Goal: Transaction & Acquisition: Purchase product/service

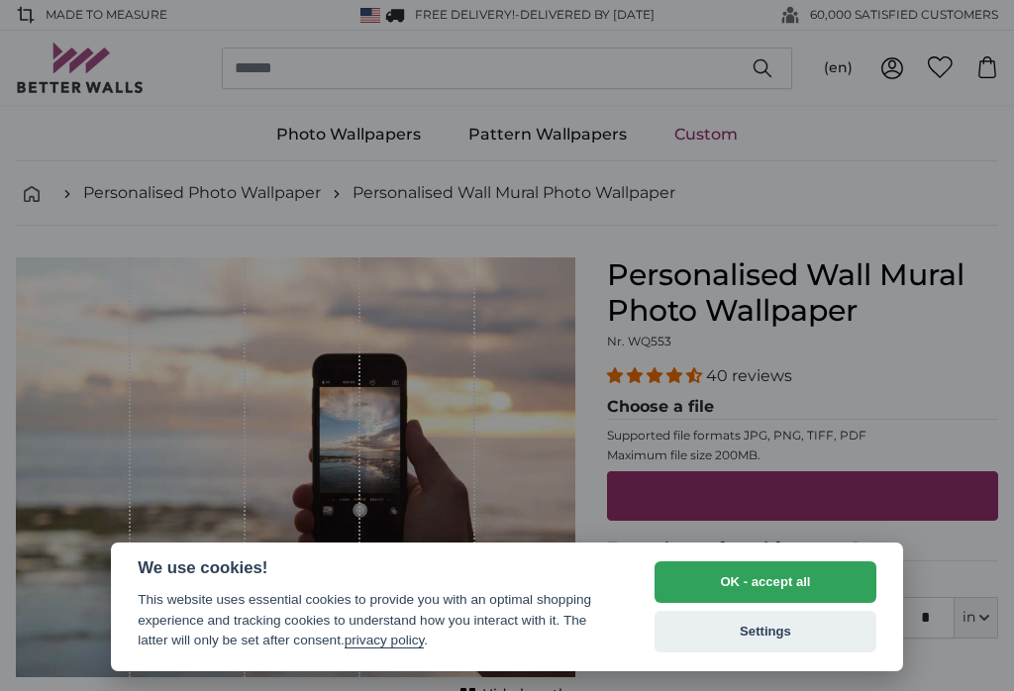
select select "**"
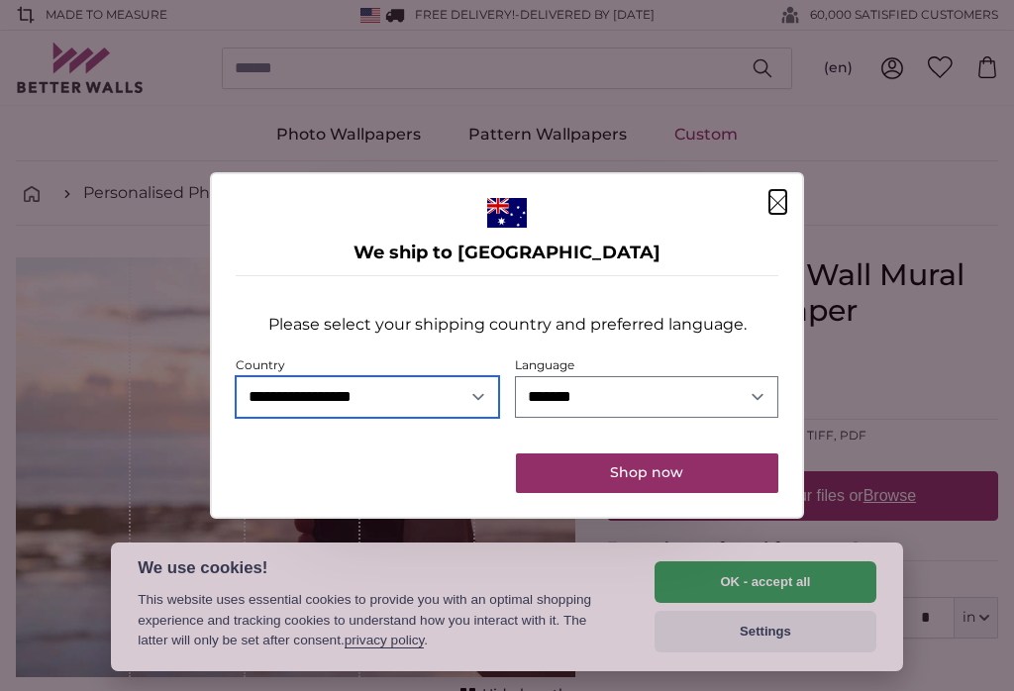
click at [415, 390] on select "**********" at bounding box center [367, 397] width 263 height 42
click at [663, 480] on button "Shop now" at bounding box center [647, 474] width 262 height 40
click at [647, 482] on button "Shop now" at bounding box center [647, 474] width 262 height 40
click at [680, 480] on button "Shop now" at bounding box center [647, 474] width 262 height 40
click at [675, 481] on button "Shop now" at bounding box center [647, 474] width 262 height 40
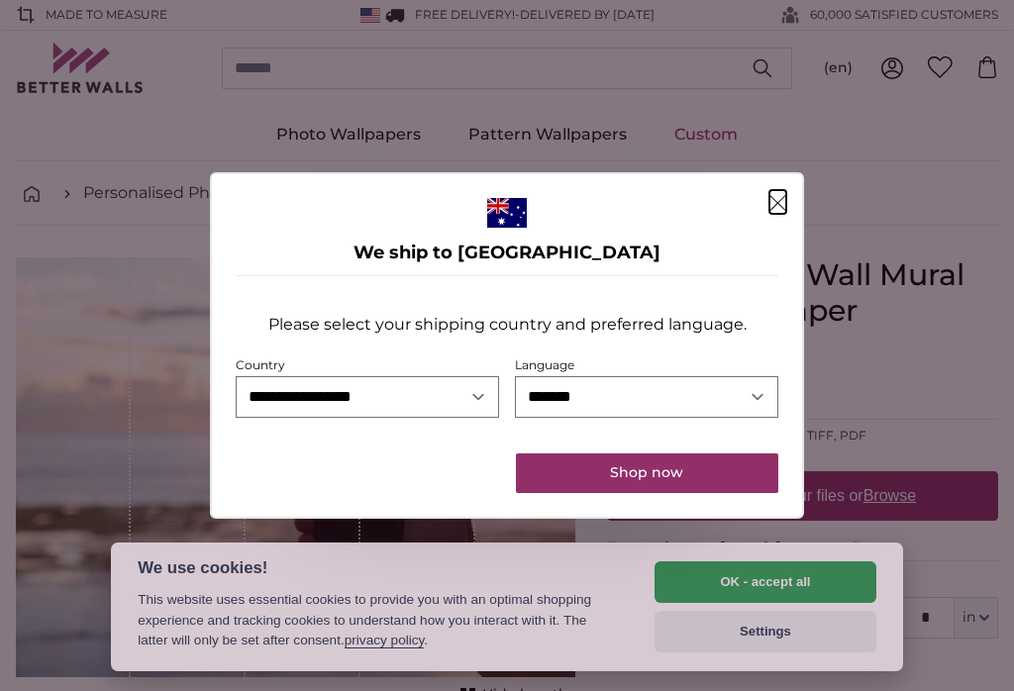
click at [785, 205] on icon "Close" at bounding box center [777, 203] width 17 height 16
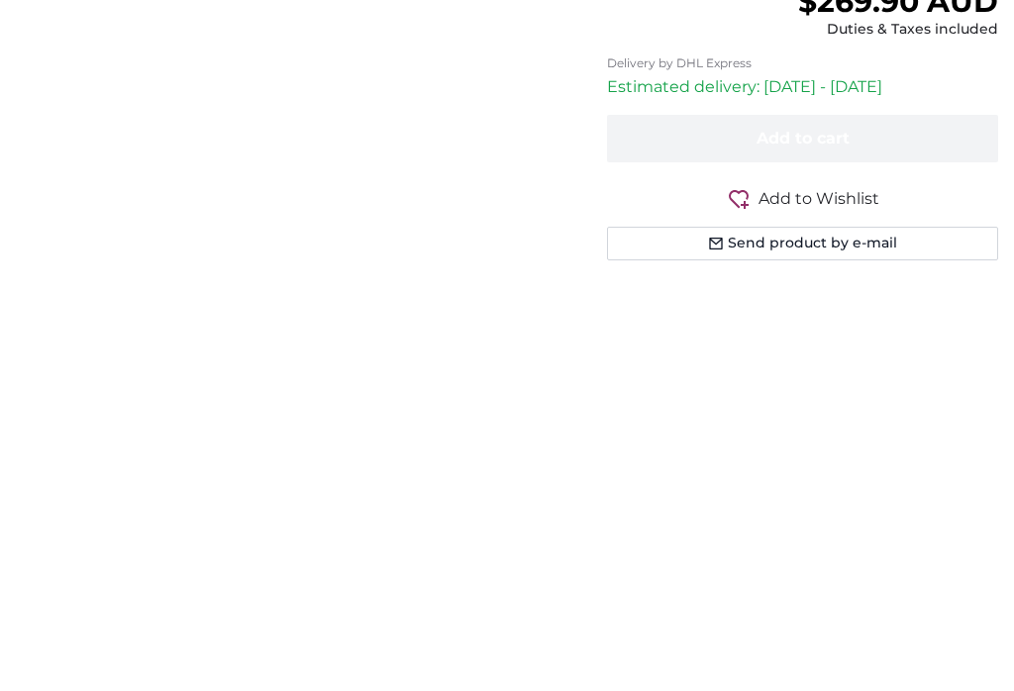
click at [895, 145] on input "267" at bounding box center [877, 145] width 136 height 42
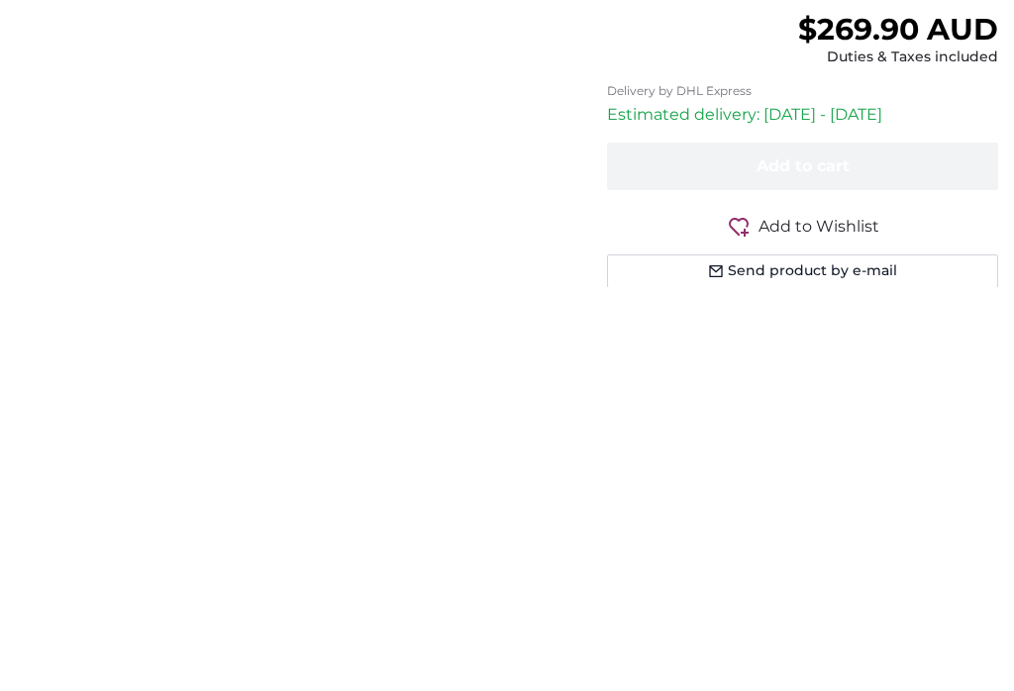
type input "2"
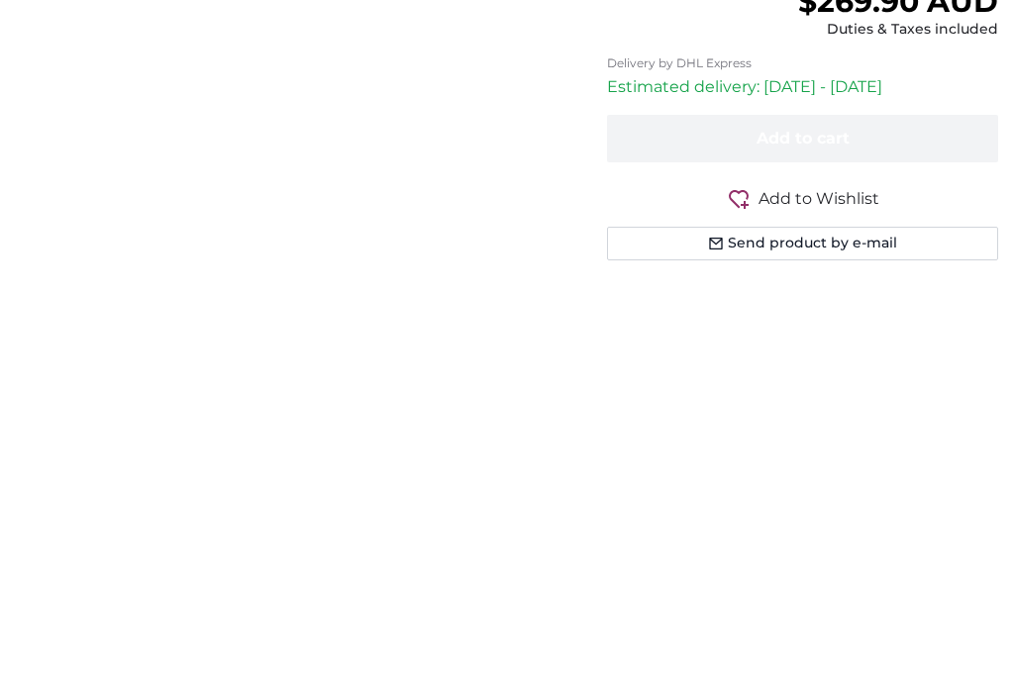
click at [869, 68] on legend "Enter the preferred format:" at bounding box center [802, 75] width 391 height 25
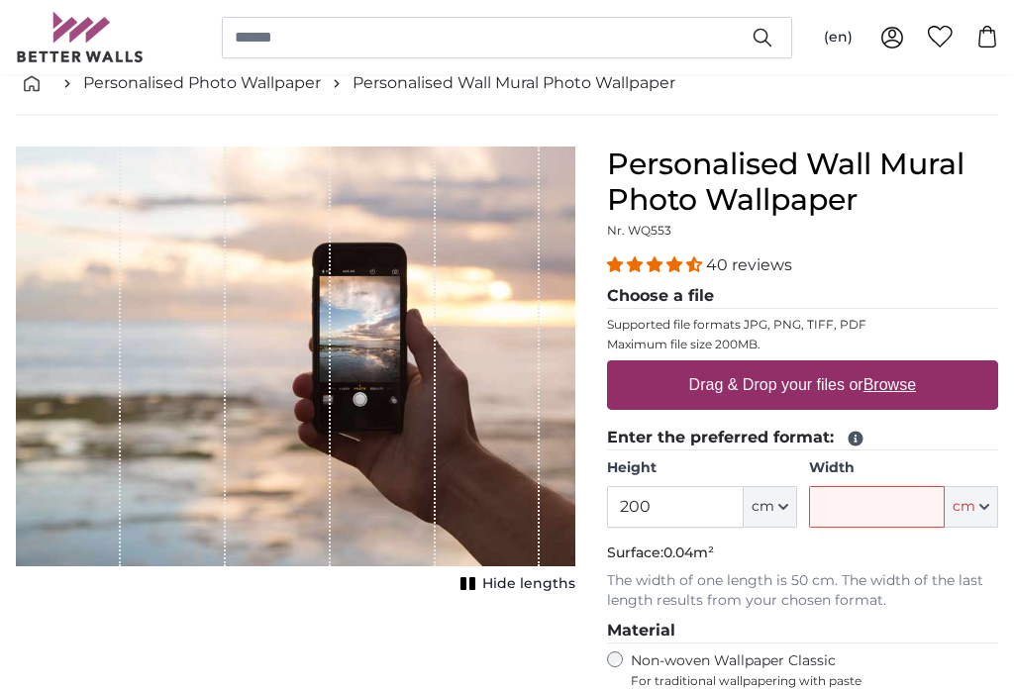
scroll to position [111, 0]
click at [890, 506] on input "Width" at bounding box center [877, 507] width 136 height 42
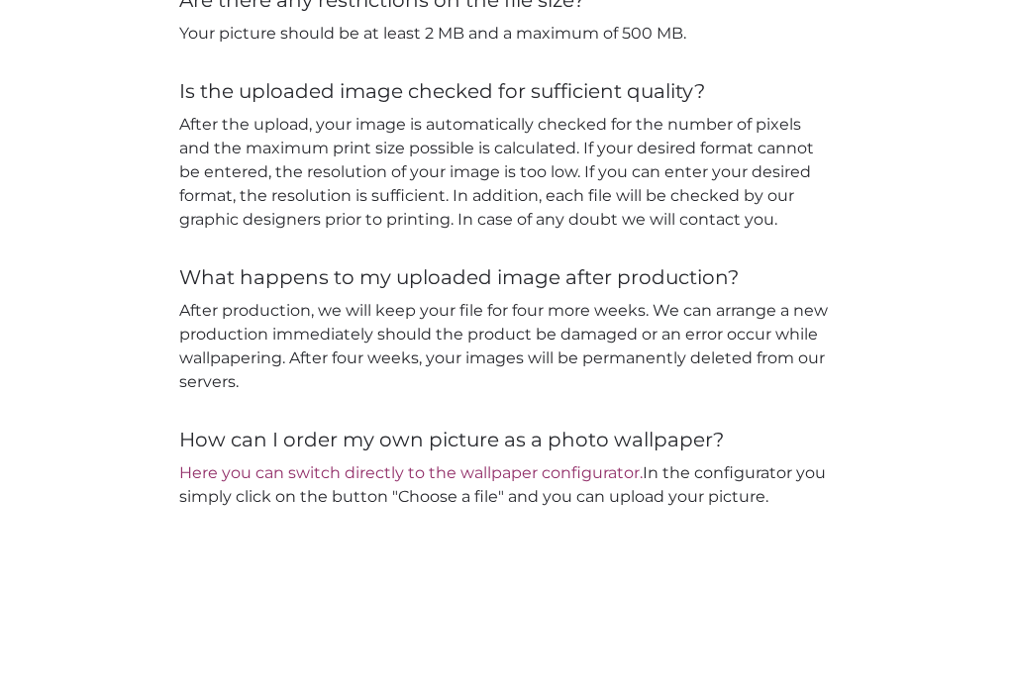
scroll to position [2142, 0]
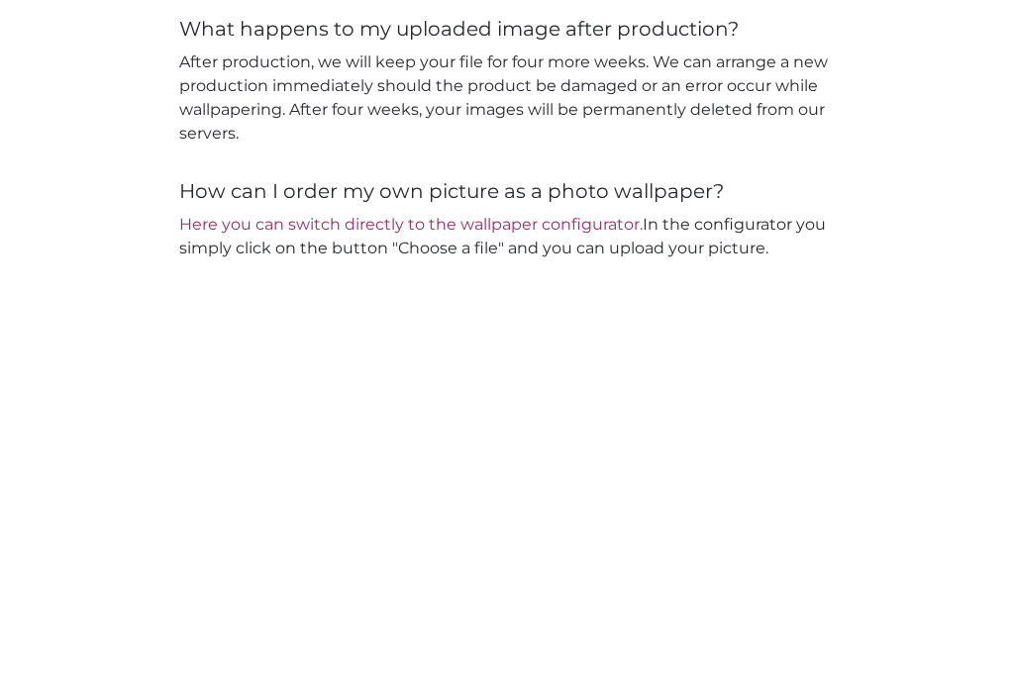
type input "400"
click at [494, 619] on link "Here you can switch directly to the wallpaper configurator." at bounding box center [410, 628] width 463 height 19
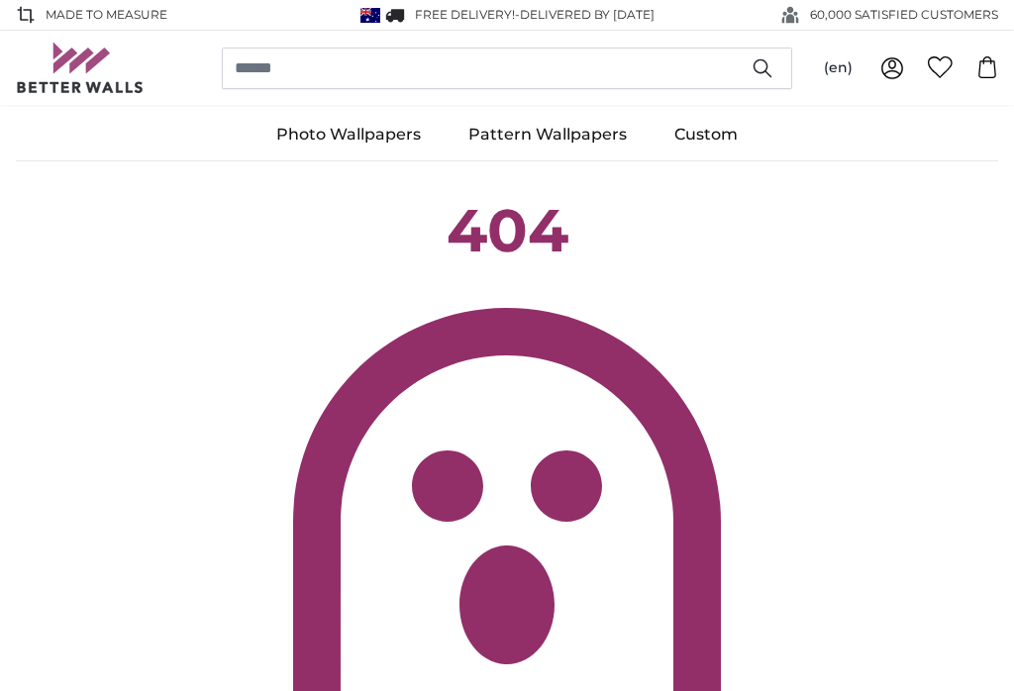
click at [702, 131] on link "Custom" at bounding box center [706, 134] width 111 height 51
